Goal: Information Seeking & Learning: Find specific page/section

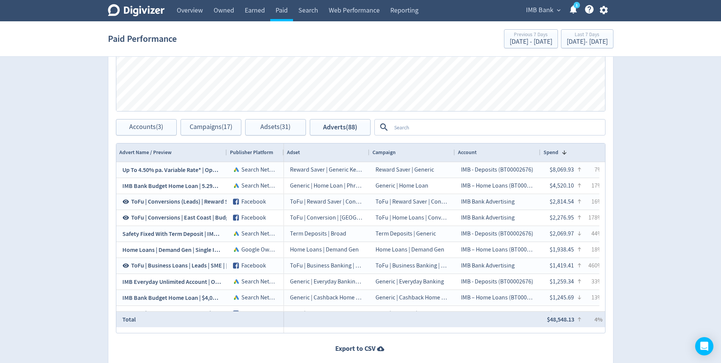
scroll to position [418, 0]
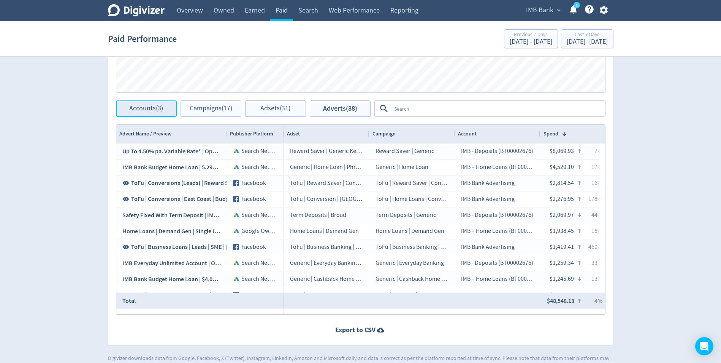
click at [141, 112] on span "Accounts (3)" at bounding box center [146, 108] width 34 height 7
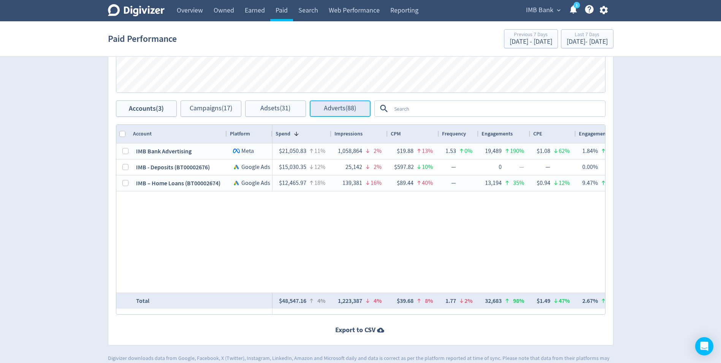
click at [353, 111] on span "Adverts (88)" at bounding box center [340, 108] width 32 height 7
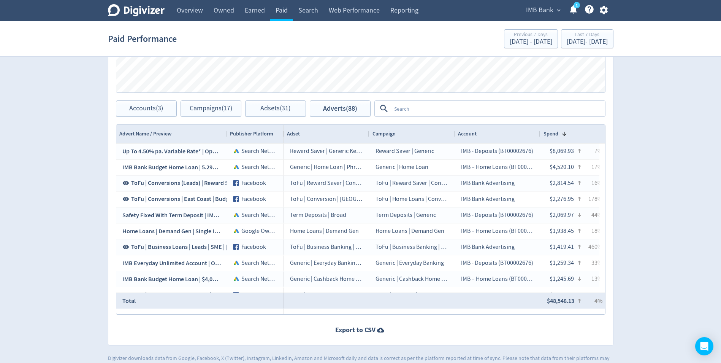
click at [395, 111] on textarea at bounding box center [497, 109] width 213 height 14
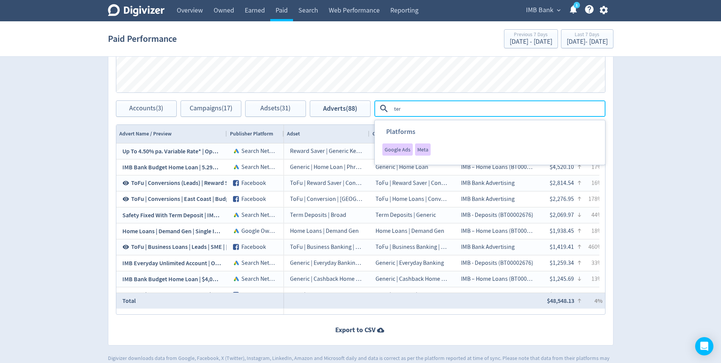
type textarea "term"
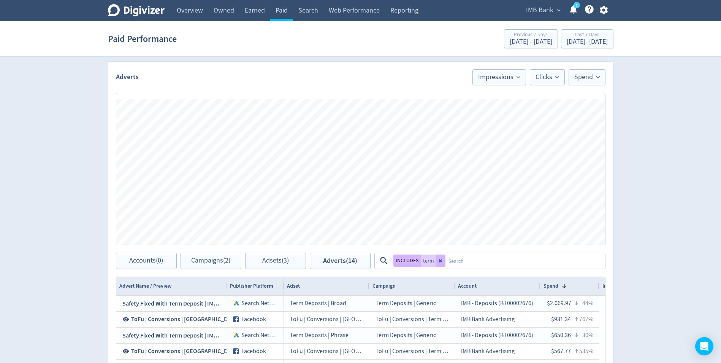
scroll to position [380, 0]
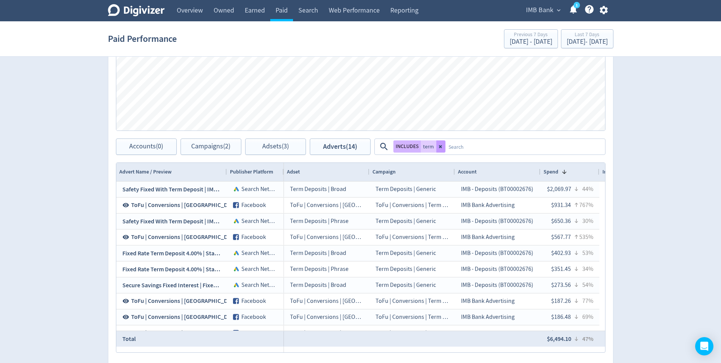
click at [440, 148] on icon at bounding box center [441, 146] width 5 height 5
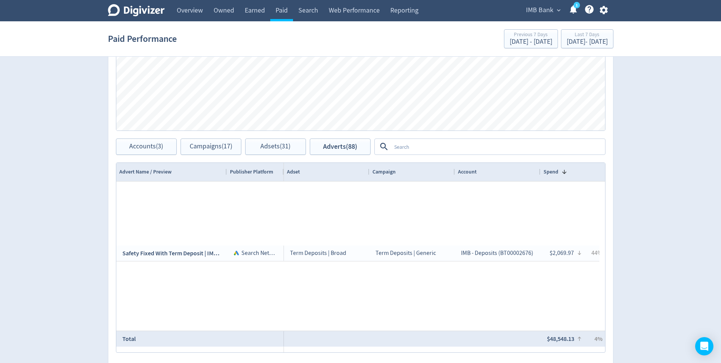
click at [438, 149] on textarea at bounding box center [497, 147] width 213 height 14
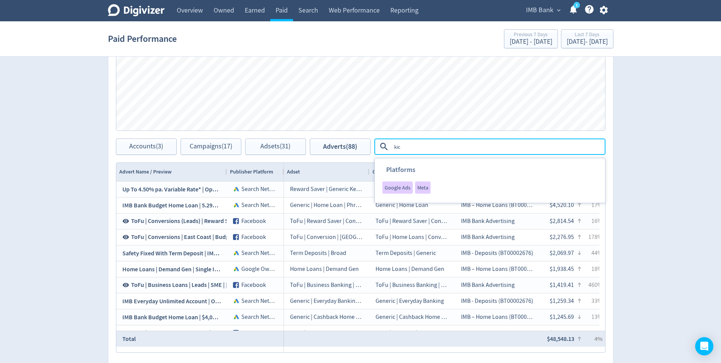
type textarea "kick"
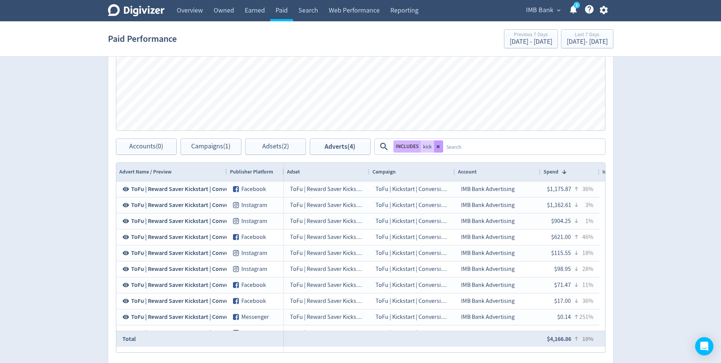
click at [437, 148] on icon at bounding box center [437, 146] width 3 height 3
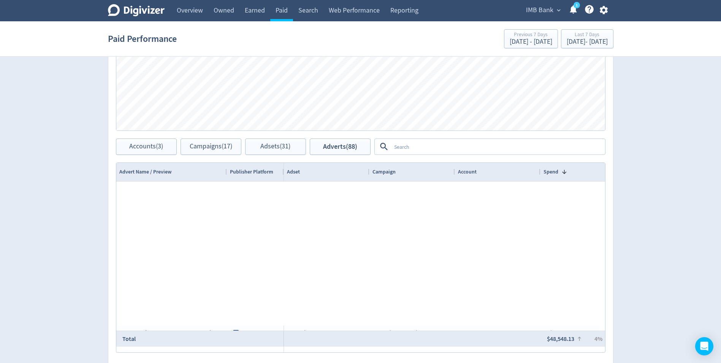
click at [432, 146] on textarea at bounding box center [497, 147] width 213 height 14
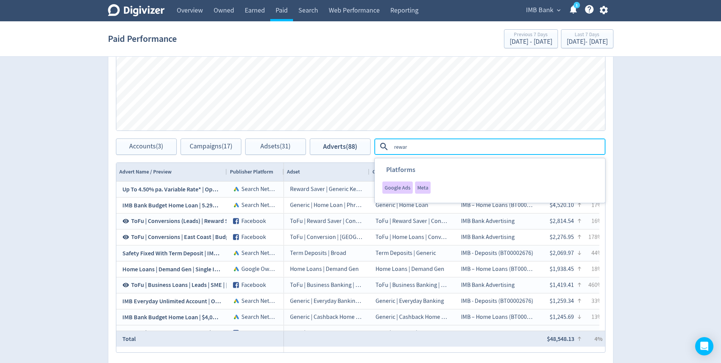
type textarea "reward"
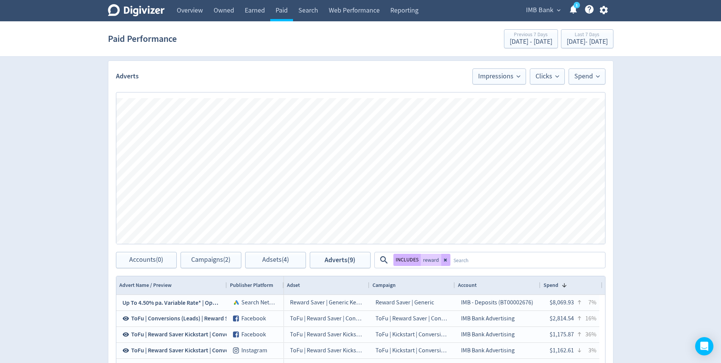
scroll to position [266, 0]
click at [446, 264] on button at bounding box center [445, 260] width 9 height 12
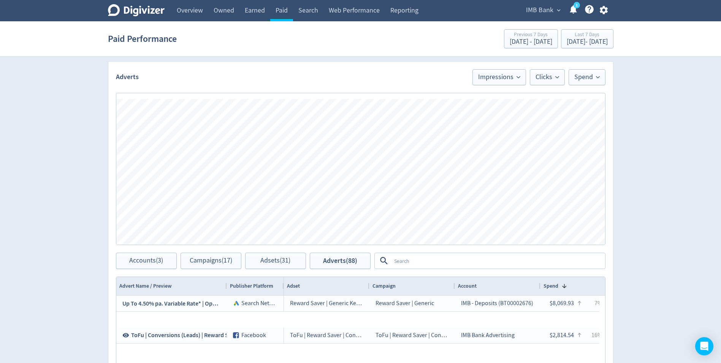
click at [443, 263] on textarea at bounding box center [497, 261] width 213 height 14
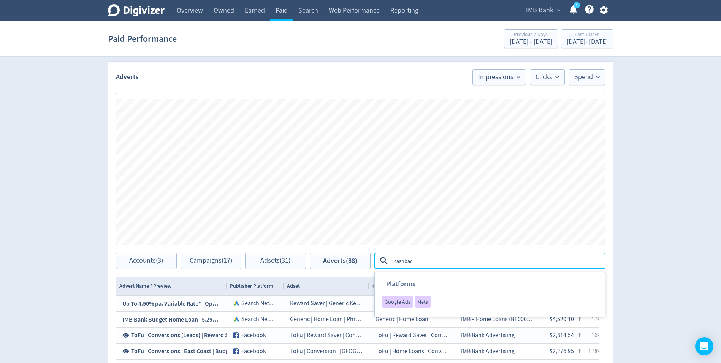
type textarea "cashback"
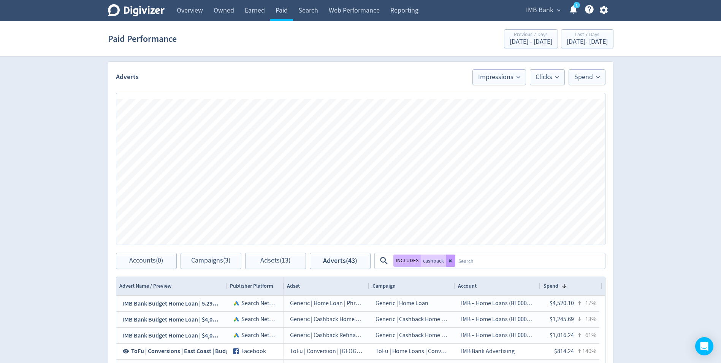
click at [450, 257] on button at bounding box center [450, 260] width 9 height 12
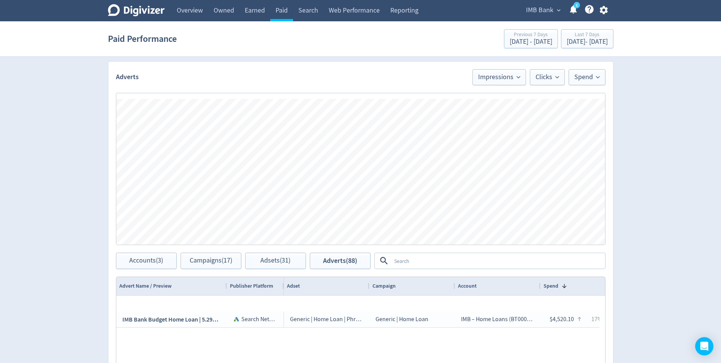
click at [440, 260] on textarea at bounding box center [497, 261] width 213 height 14
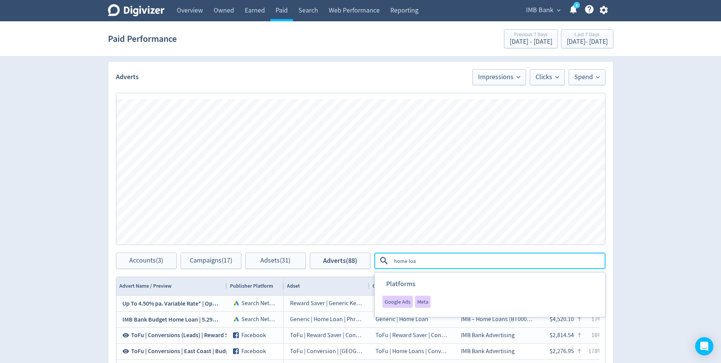
type textarea "home loan"
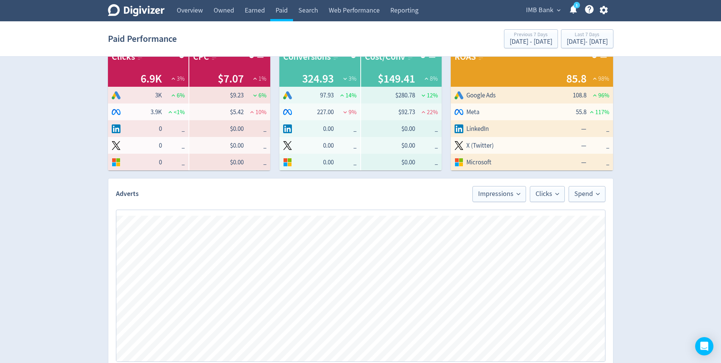
scroll to position [0, 0]
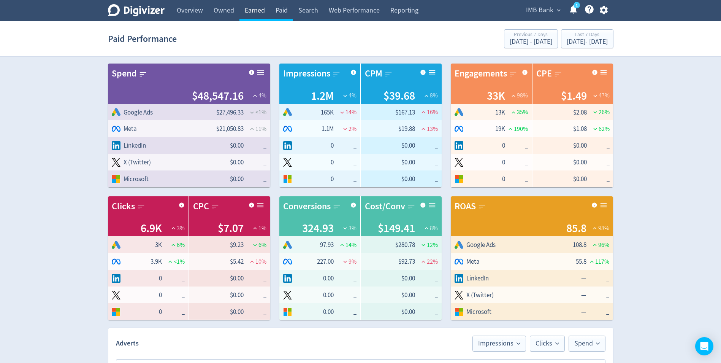
click at [243, 19] on link "Earned" at bounding box center [255, 10] width 31 height 21
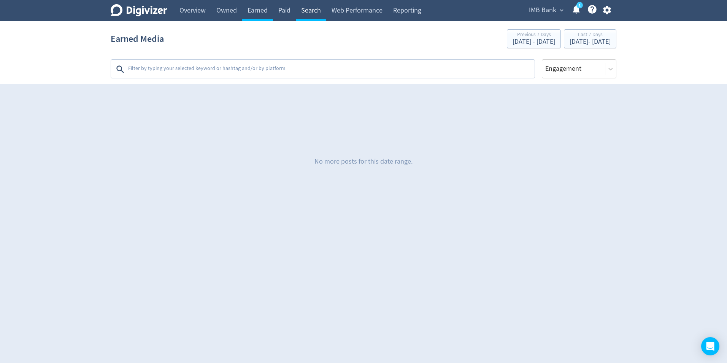
click at [313, 13] on link "Search" at bounding box center [311, 10] width 30 height 21
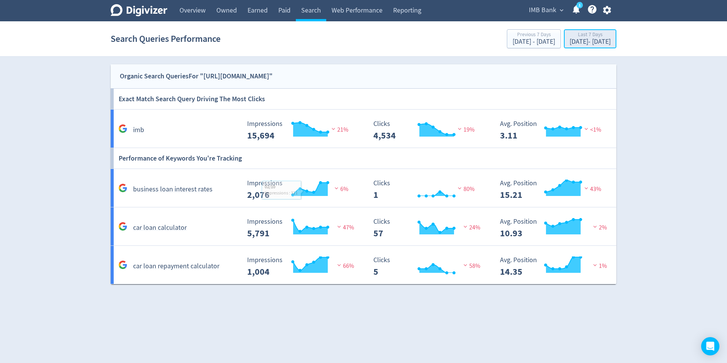
click at [579, 45] on div "[DATE] - [DATE]" at bounding box center [590, 41] width 41 height 7
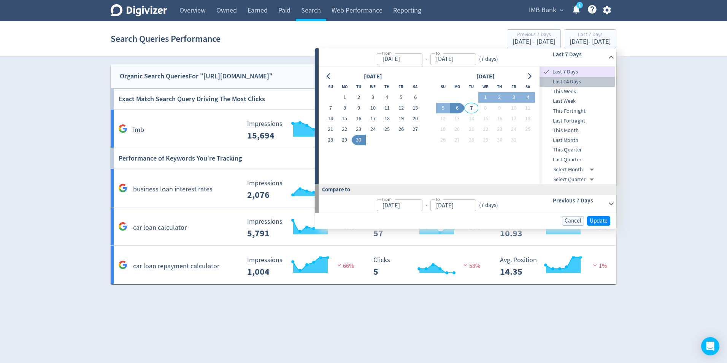
click at [580, 81] on span "Last 14 Days" at bounding box center [577, 82] width 75 height 8
type input "[DATE]"
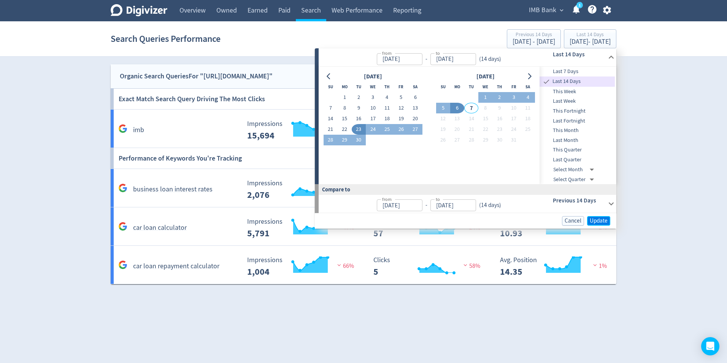
click at [593, 219] on span "Update" at bounding box center [599, 221] width 18 height 6
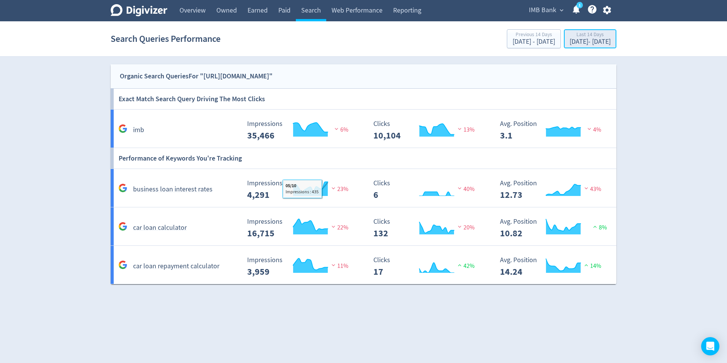
click at [570, 41] on div "[DATE] - [DATE]" at bounding box center [590, 41] width 41 height 7
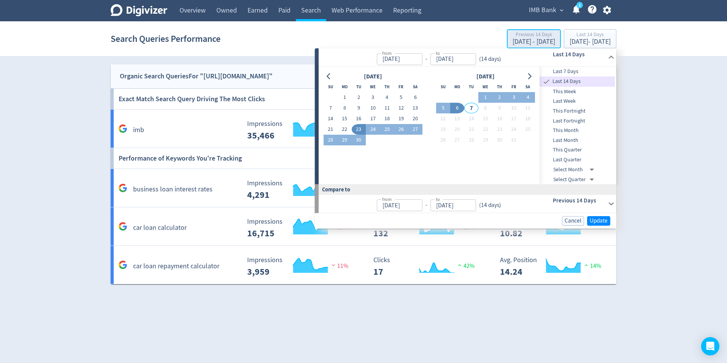
click at [513, 35] on div "Previous 14 Days" at bounding box center [534, 35] width 43 height 6
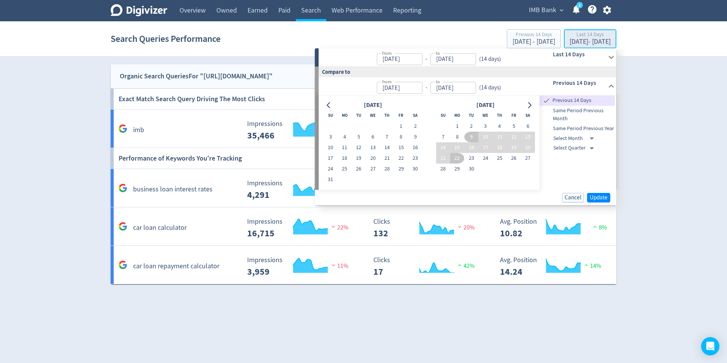
click at [573, 35] on div "Last 14 Days" at bounding box center [590, 35] width 41 height 6
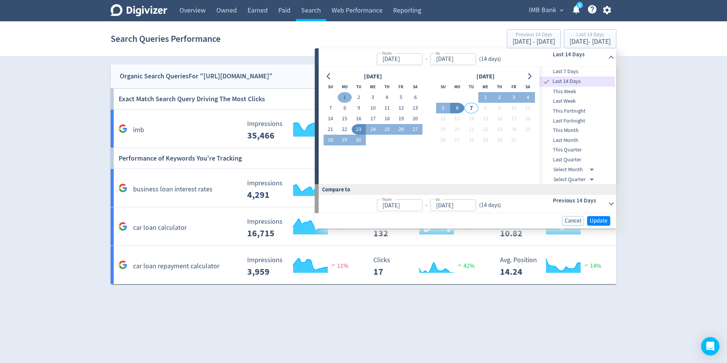
click at [344, 98] on button "1" at bounding box center [345, 97] width 14 height 11
type input "[DATE]"
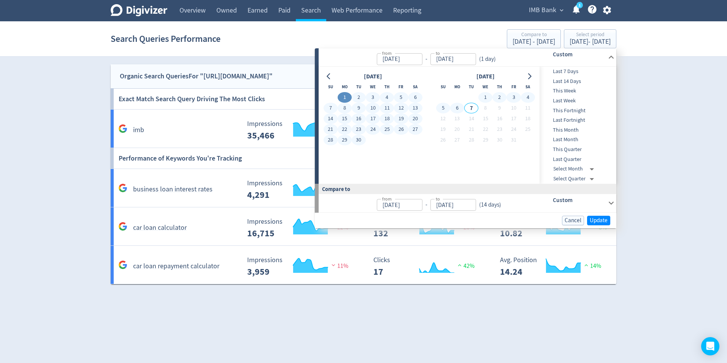
click at [460, 110] on button "6" at bounding box center [457, 108] width 14 height 11
type input "[DATE]"
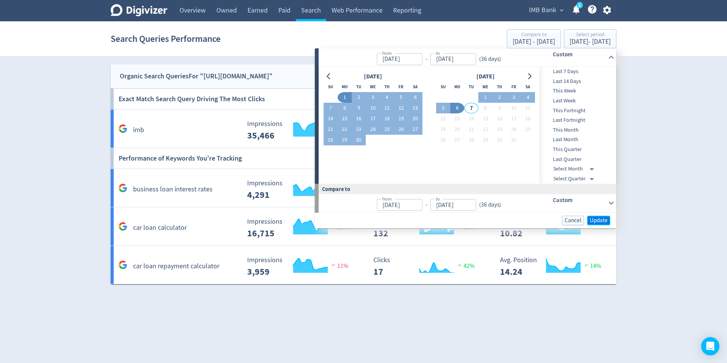
click at [597, 221] on span "Update" at bounding box center [599, 220] width 18 height 6
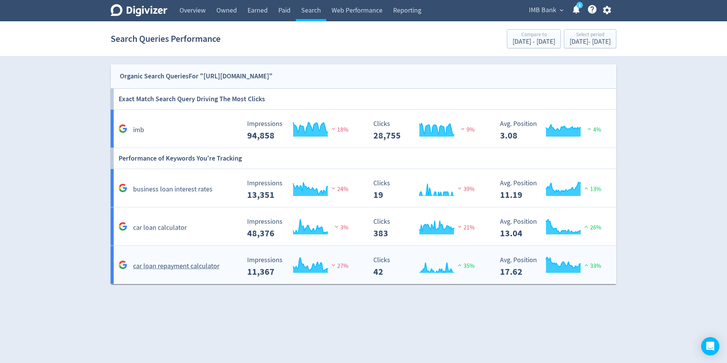
click at [162, 267] on h5 "car loan repayment calculator" at bounding box center [176, 266] width 86 height 9
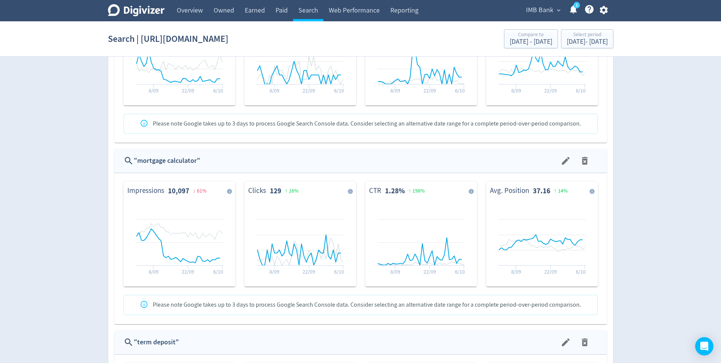
scroll to position [1690, 0]
